Goal: Transaction & Acquisition: Purchase product/service

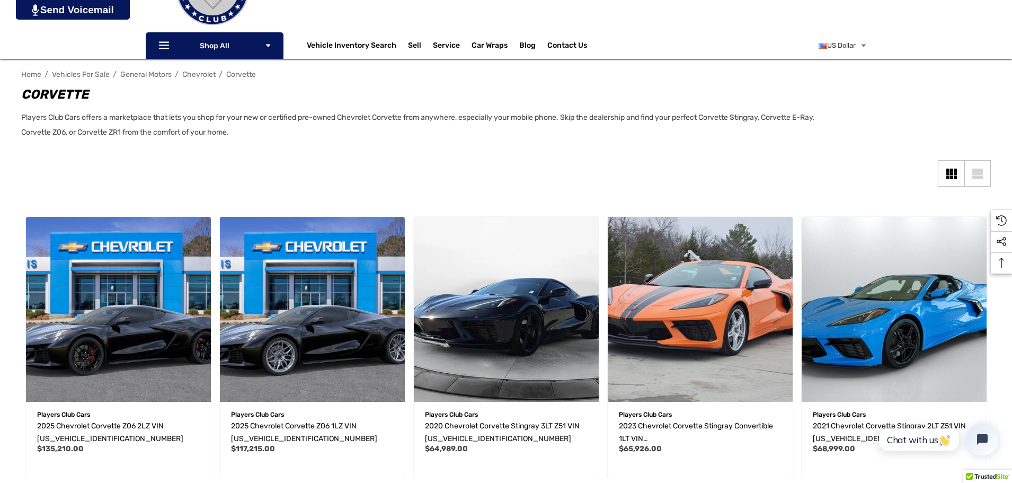
scroll to position [212, 0]
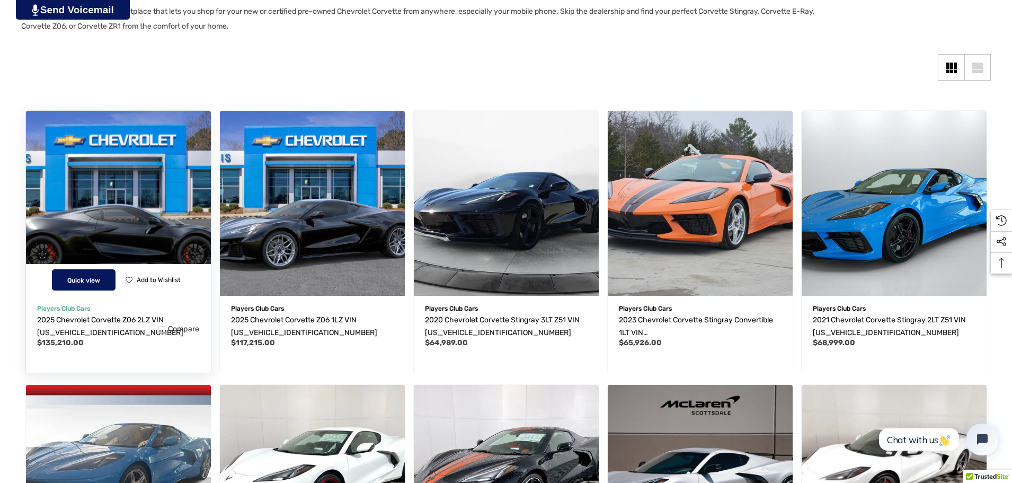
click at [79, 280] on span "Quick view" at bounding box center [83, 280] width 33 height 7
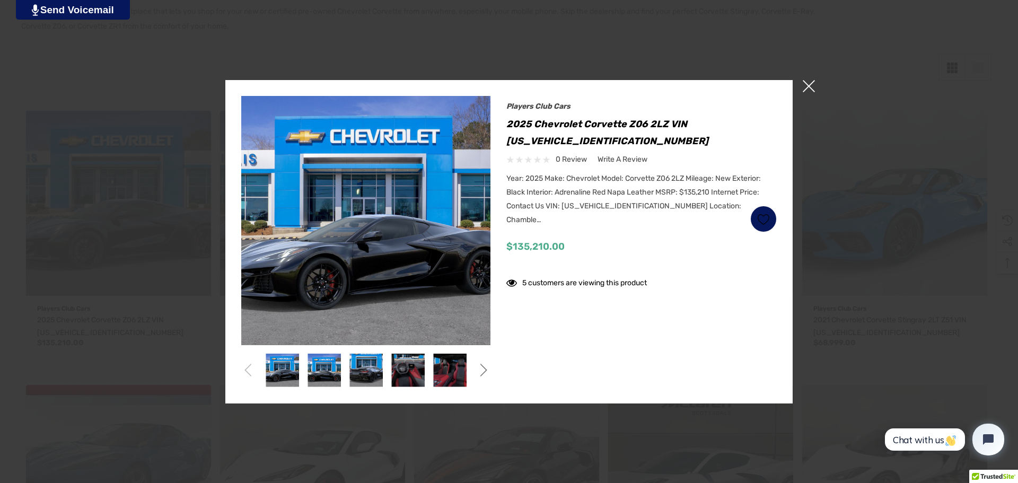
click at [837, 135] on div at bounding box center [509, 241] width 1018 height 483
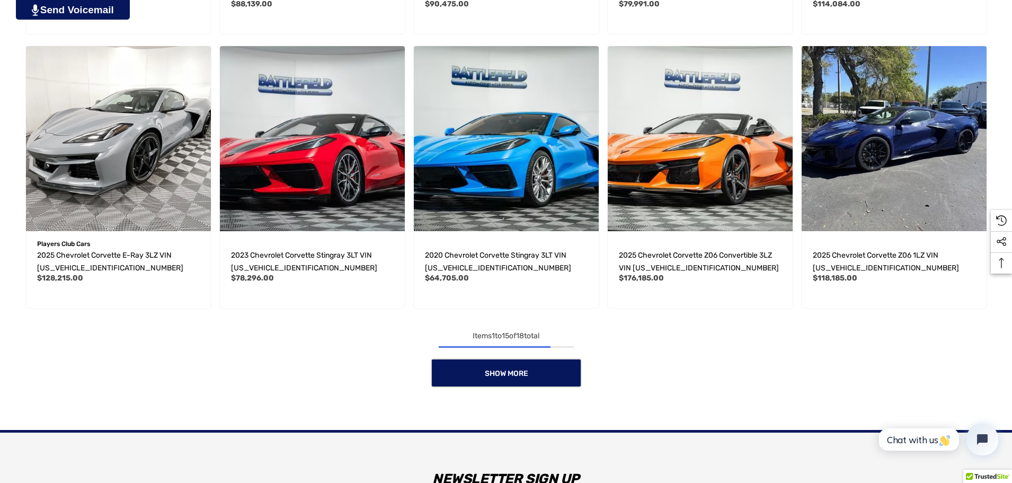
scroll to position [954, 0]
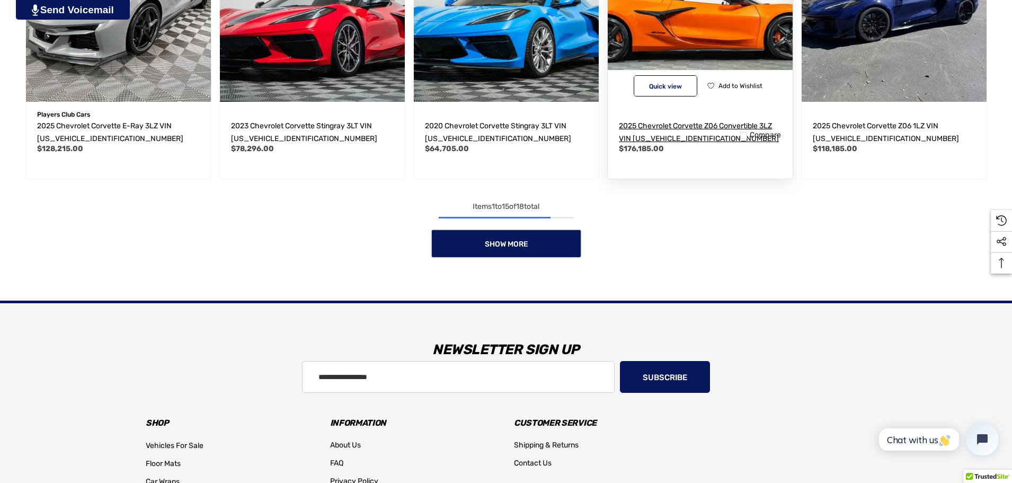
click at [696, 123] on span "2025 Chevrolet Corvette Z06 Convertible 3LZ VIN [US_VEHICLE_IDENTIFICATION_NUMB…" at bounding box center [699, 132] width 160 height 22
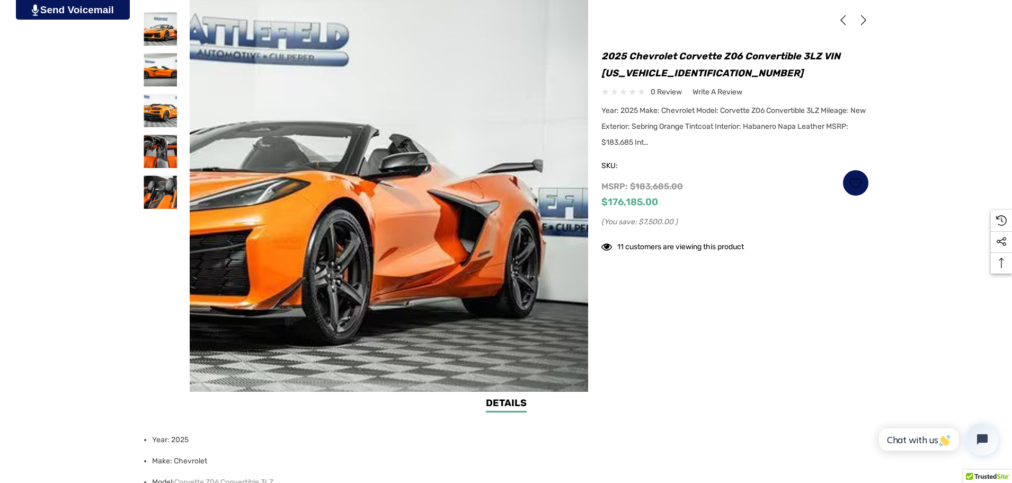
scroll to position [318, 0]
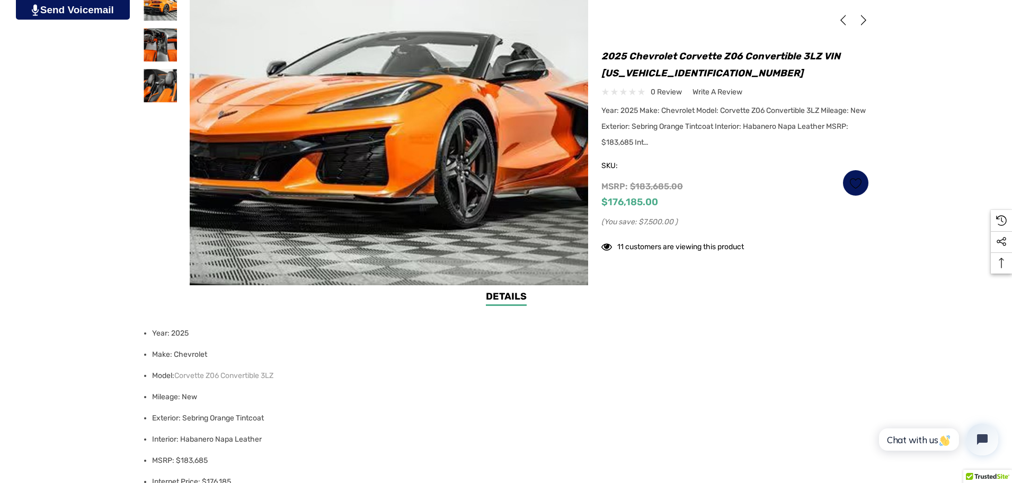
click at [507, 294] on link "Details" at bounding box center [506, 297] width 41 height 16
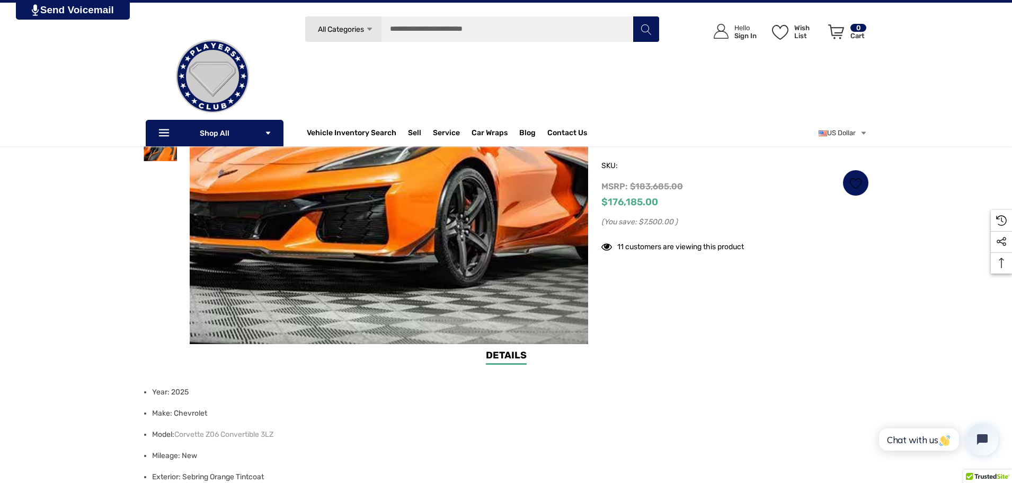
scroll to position [0, 0]
